Goal: Task Accomplishment & Management: Use online tool/utility

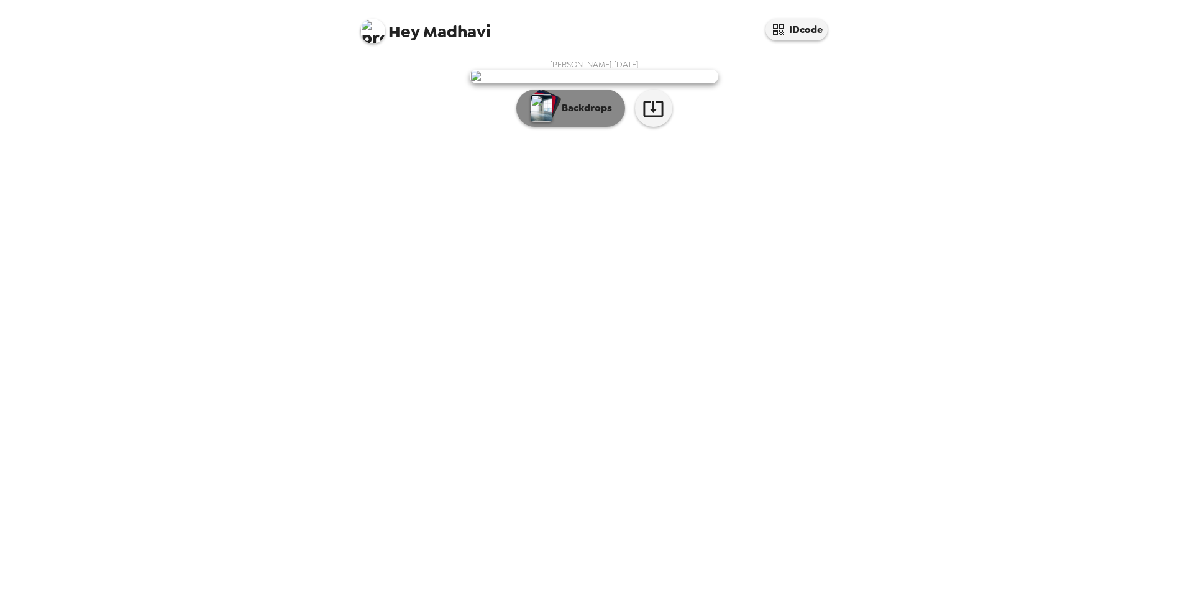
click at [540, 122] on img "button" at bounding box center [541, 107] width 22 height 27
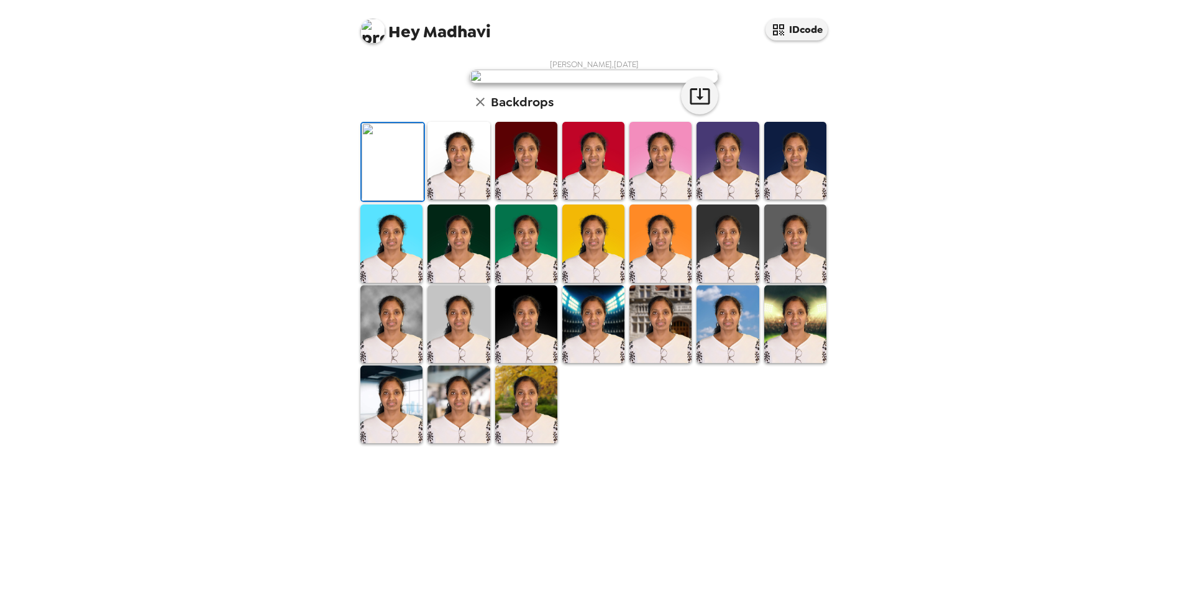
click at [787, 199] on img at bounding box center [795, 161] width 62 height 78
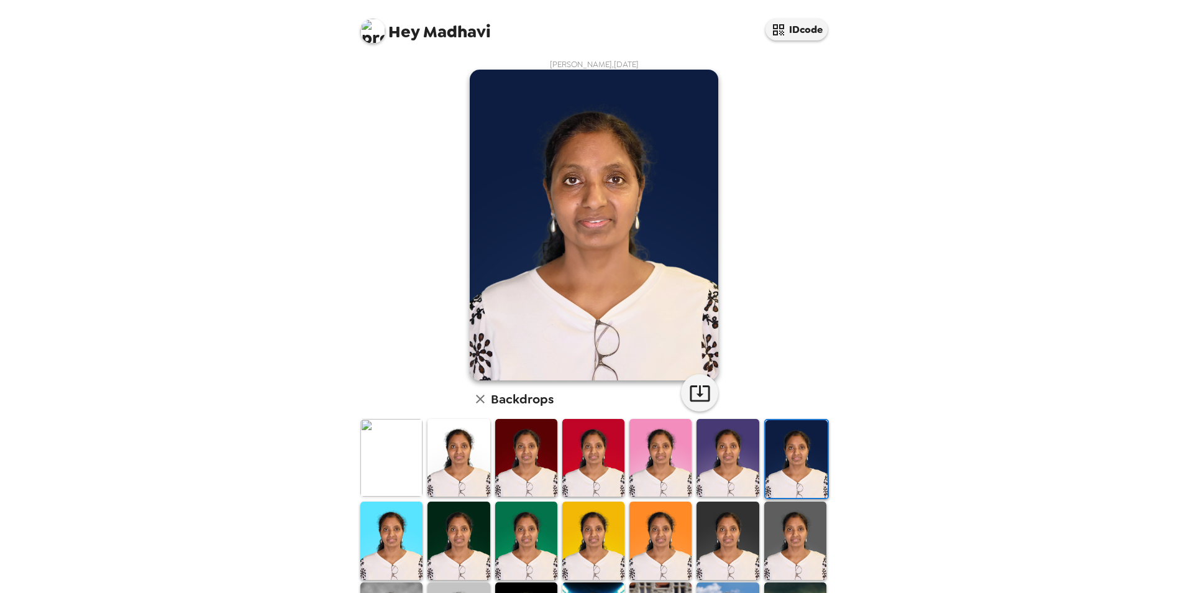
click at [728, 472] on img at bounding box center [727, 458] width 62 height 78
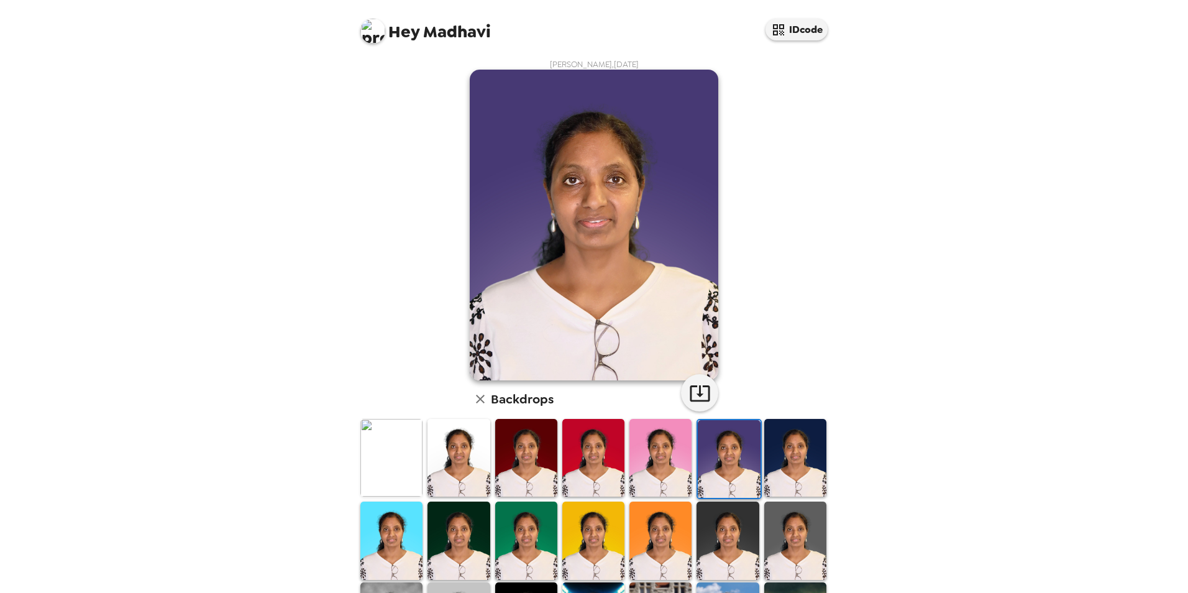
click at [657, 464] on img at bounding box center [660, 458] width 62 height 78
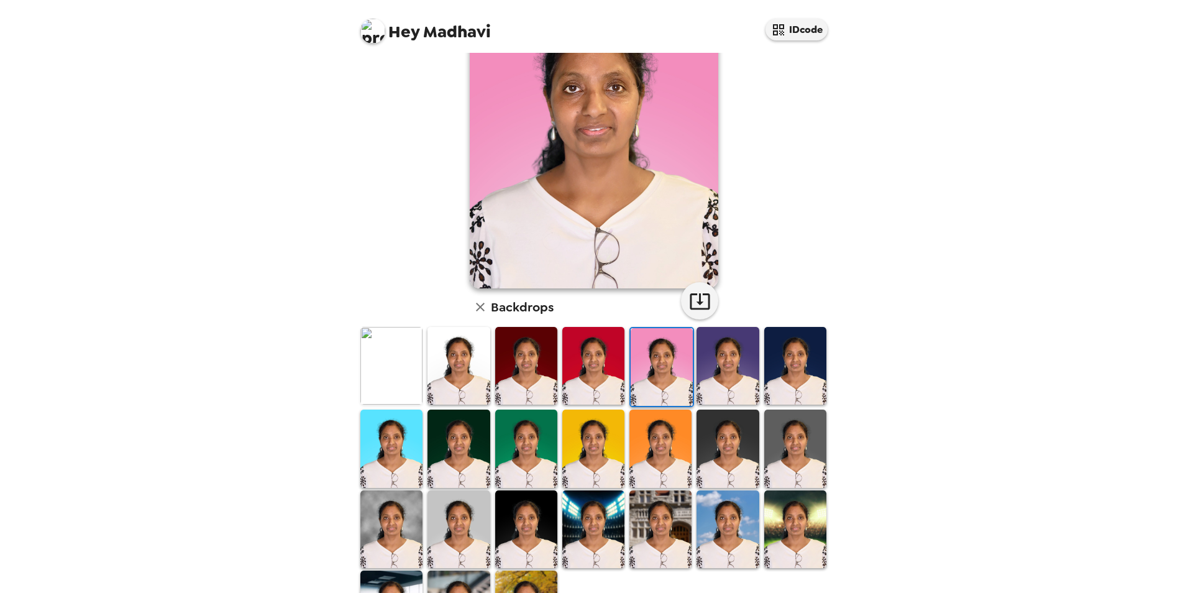
scroll to position [161, 0]
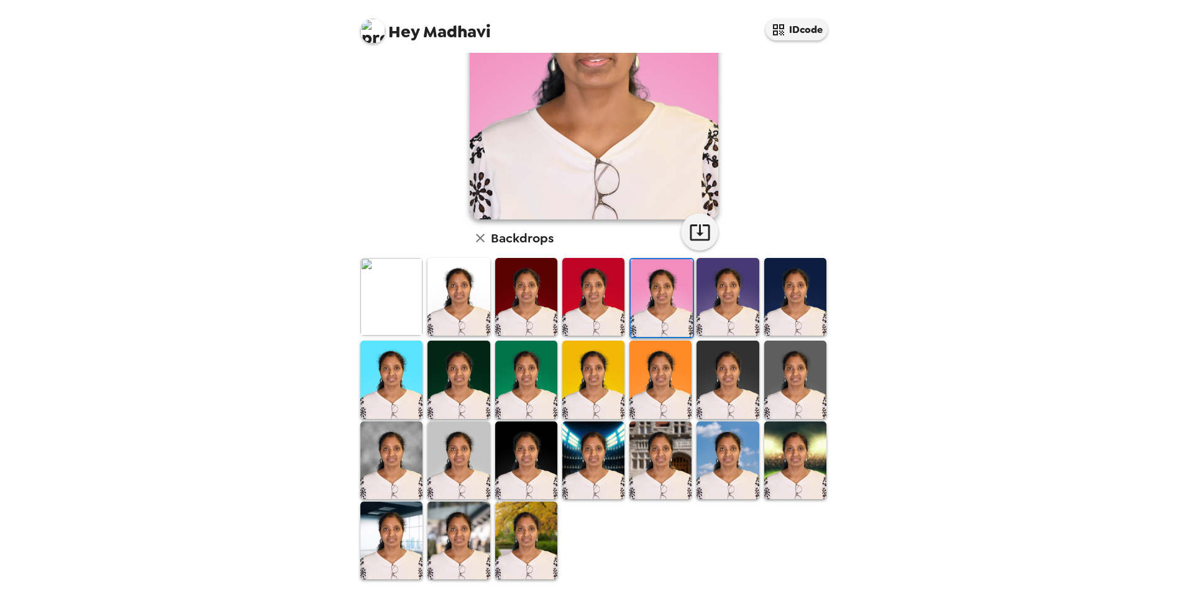
click at [655, 463] on img at bounding box center [660, 460] width 62 height 78
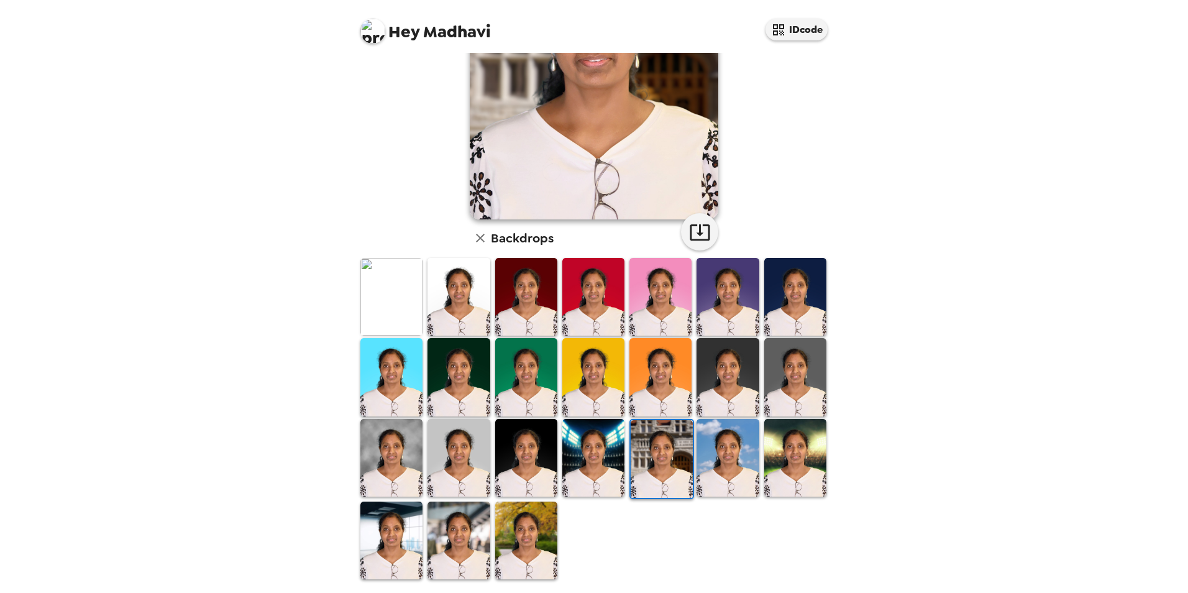
click at [728, 436] on img at bounding box center [727, 458] width 62 height 78
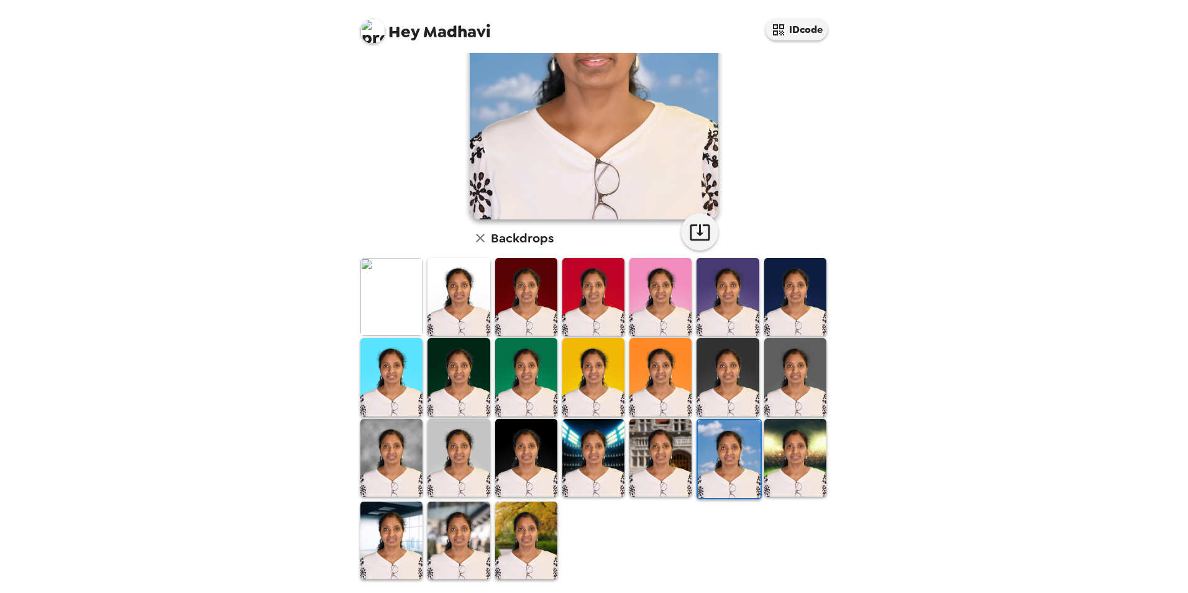
click at [514, 525] on img at bounding box center [526, 540] width 62 height 78
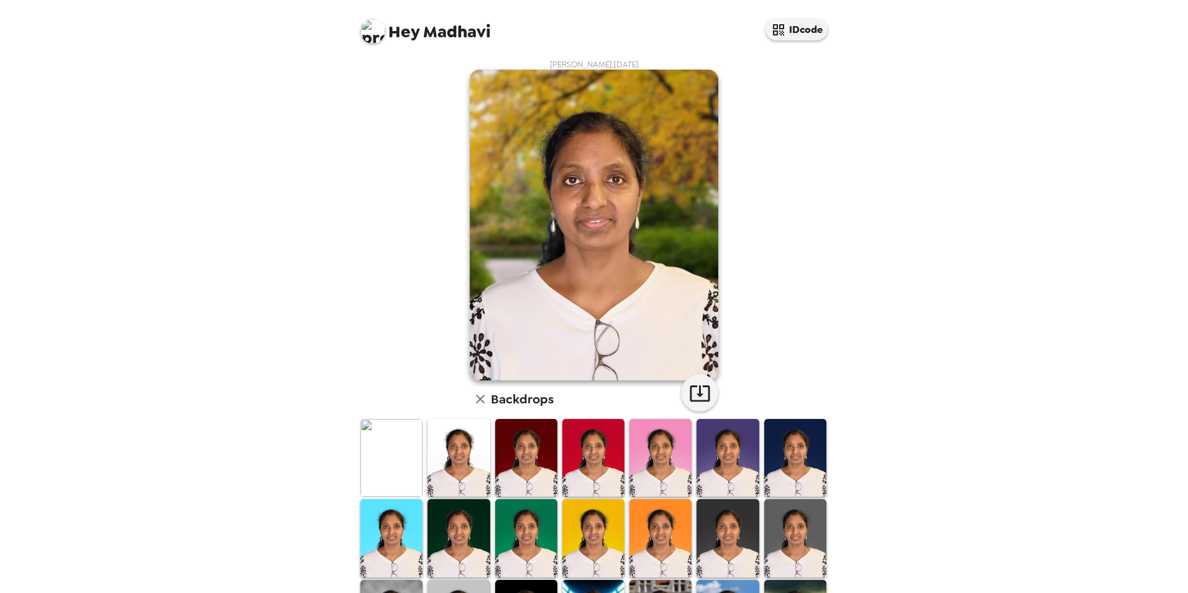
scroll to position [124, 0]
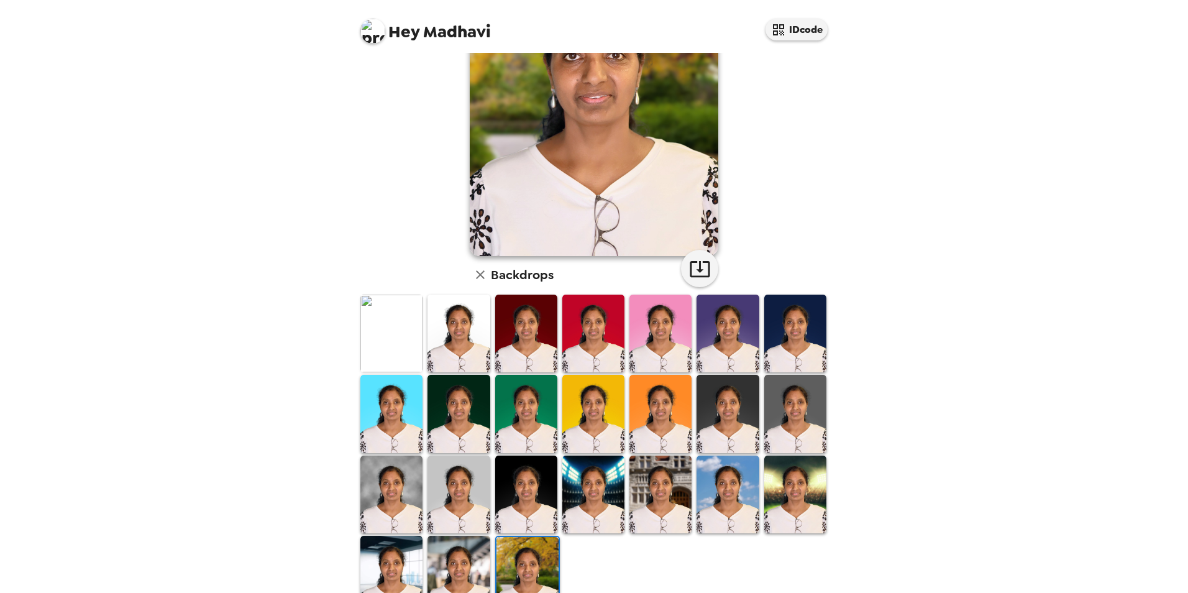
click at [588, 430] on img at bounding box center [593, 414] width 62 height 78
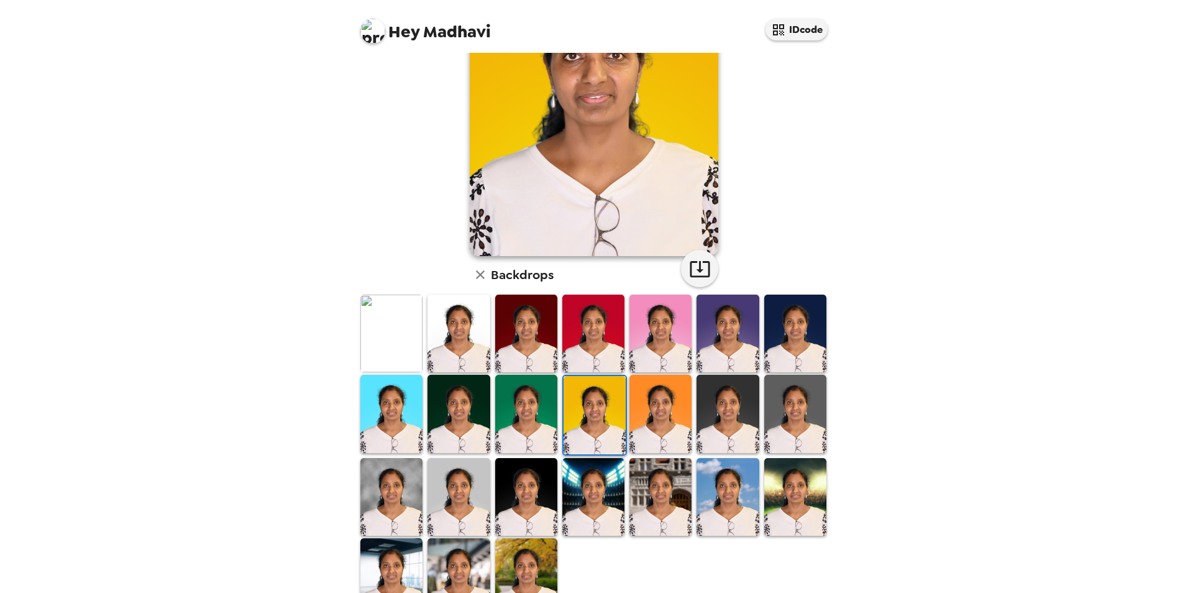
scroll to position [0, 0]
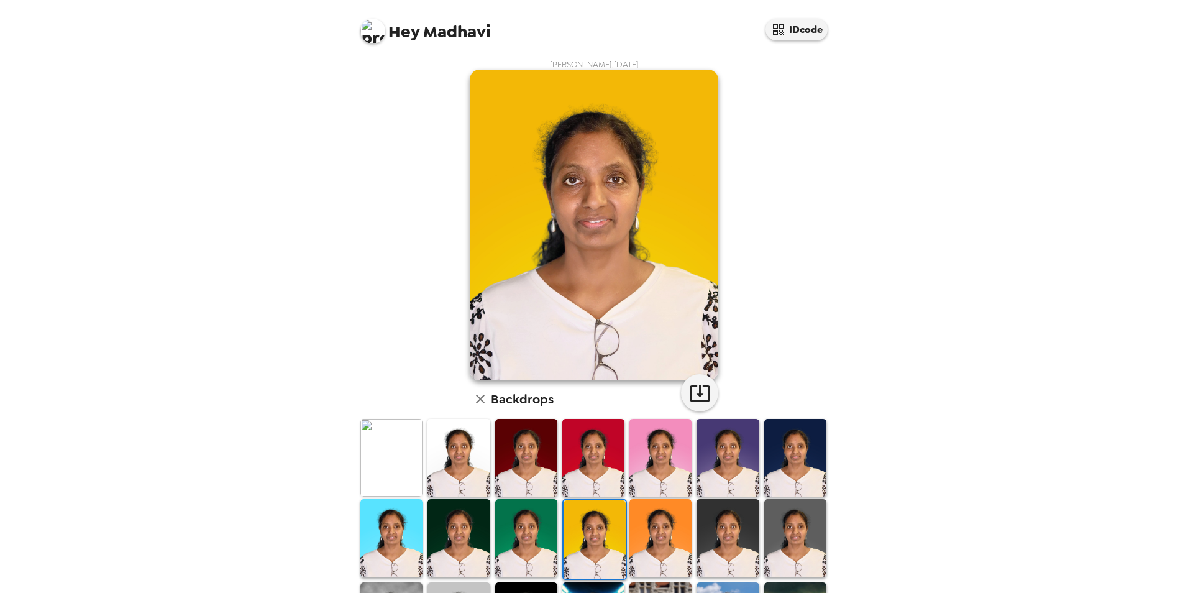
click at [737, 458] on img at bounding box center [727, 458] width 62 height 78
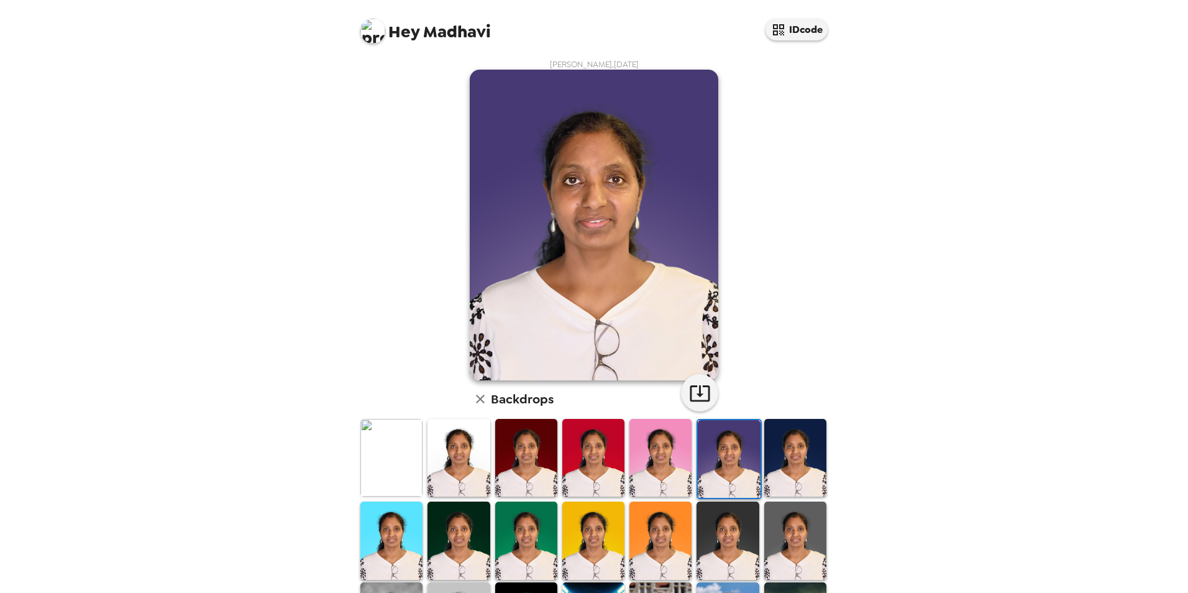
click at [584, 545] on img at bounding box center [593, 540] width 62 height 78
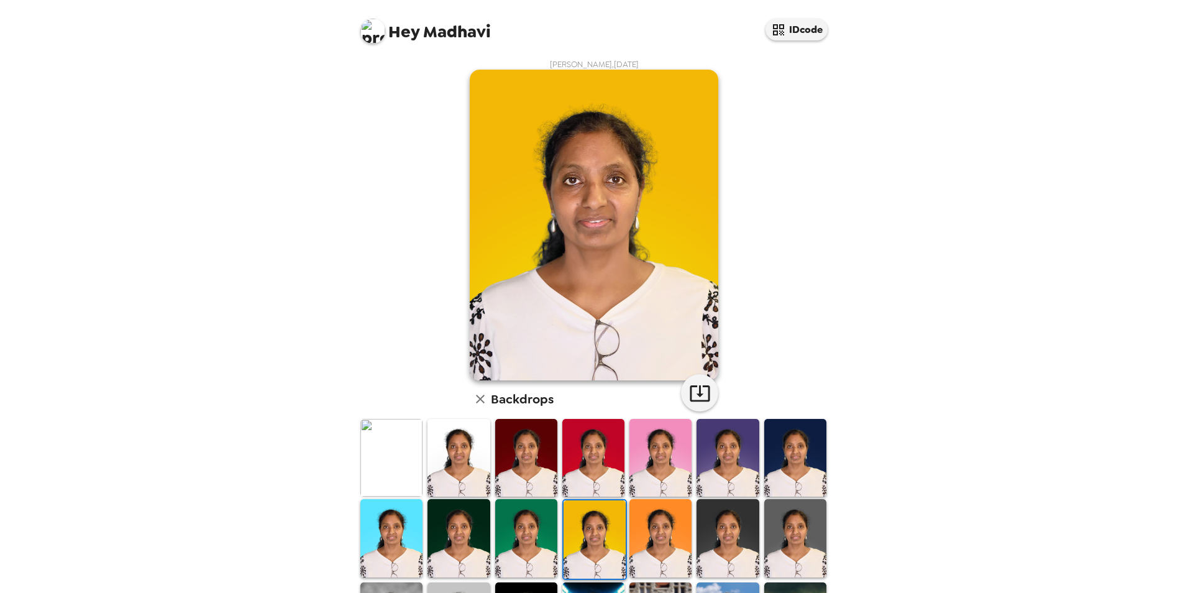
click at [669, 216] on img at bounding box center [594, 225] width 248 height 311
click at [673, 324] on img at bounding box center [594, 225] width 248 height 311
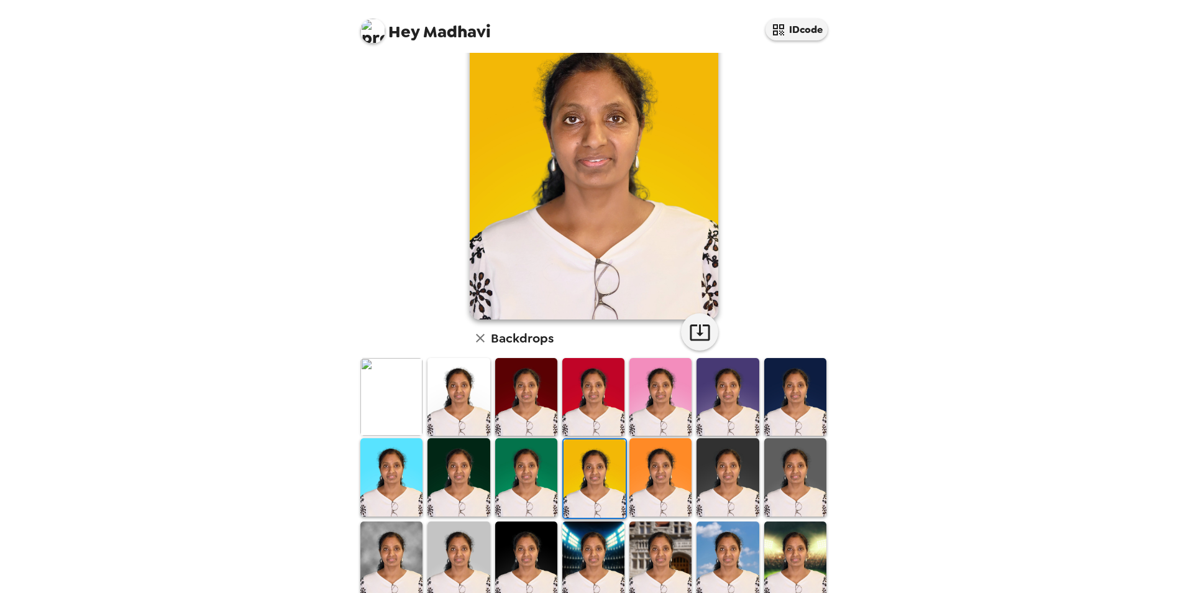
scroll to position [161, 0]
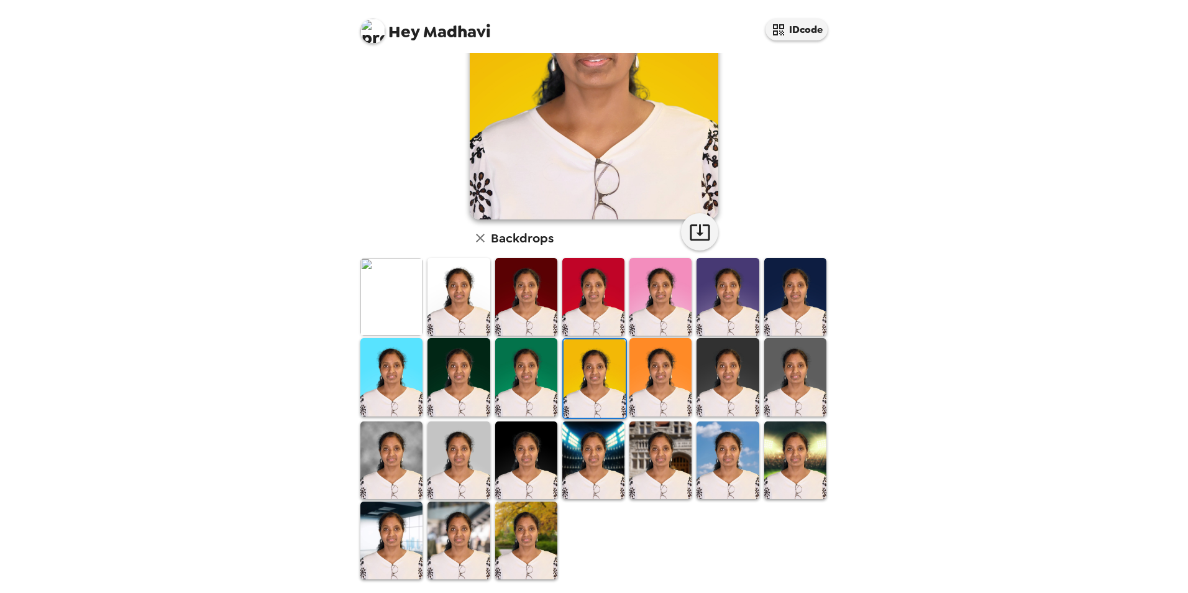
click at [399, 530] on img at bounding box center [391, 540] width 62 height 78
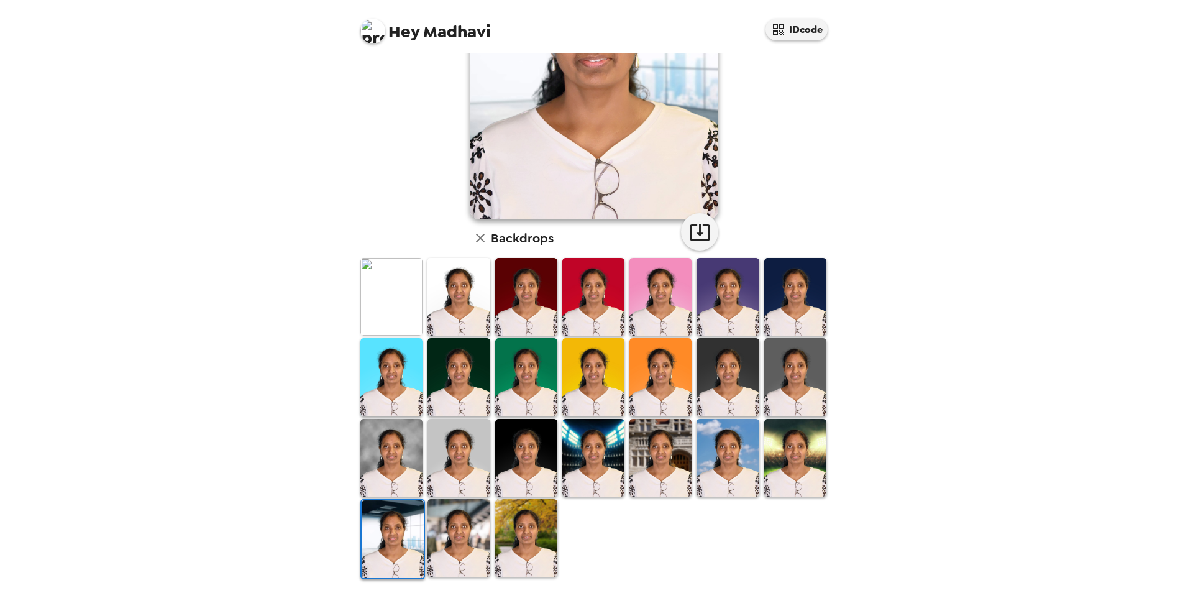
click at [466, 530] on img at bounding box center [458, 538] width 62 height 78
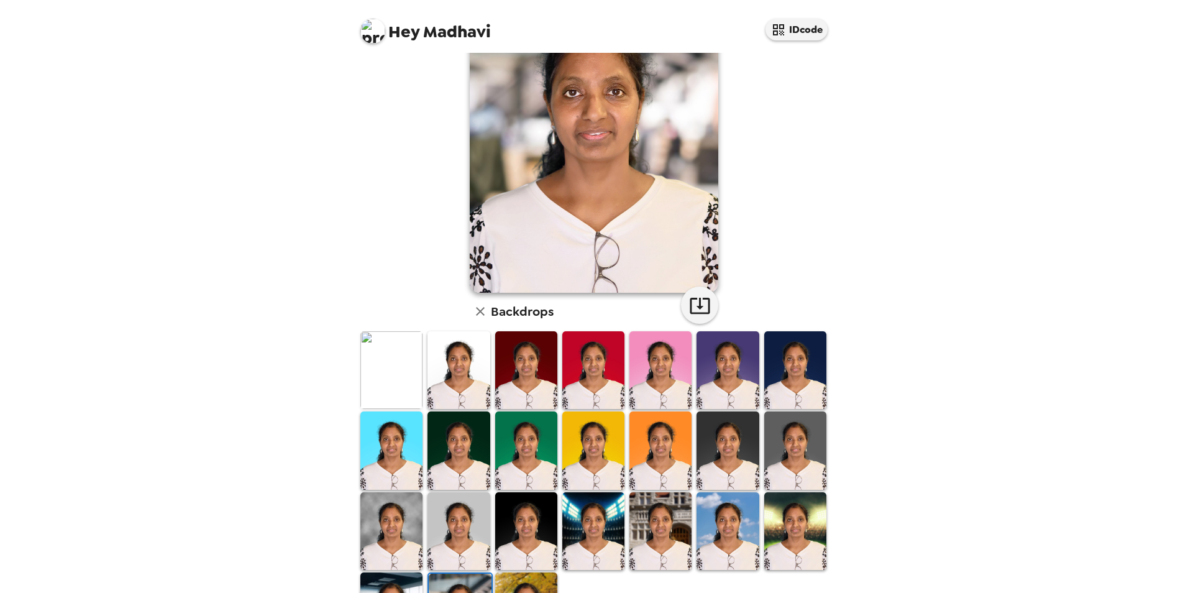
scroll to position [0, 0]
